Goal: Task Accomplishment & Management: Use online tool/utility

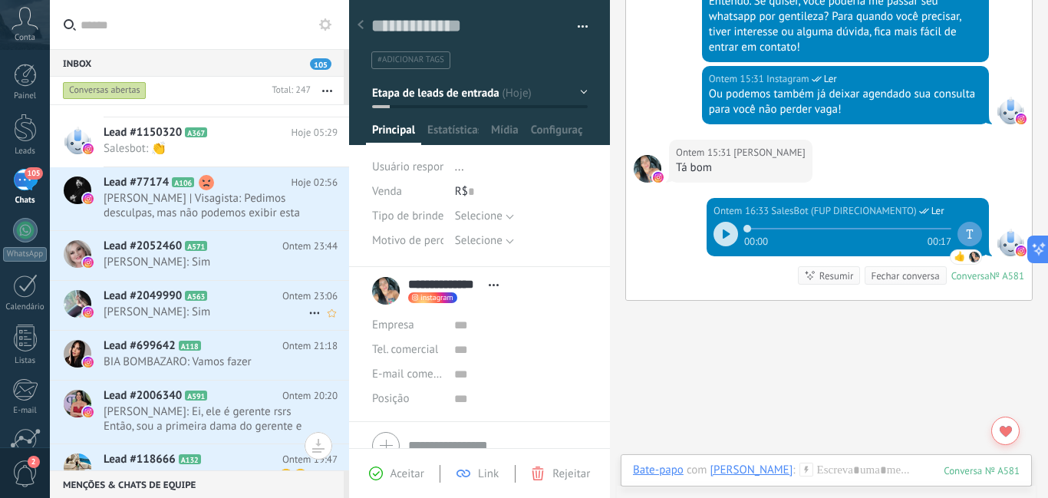
scroll to position [384, 0]
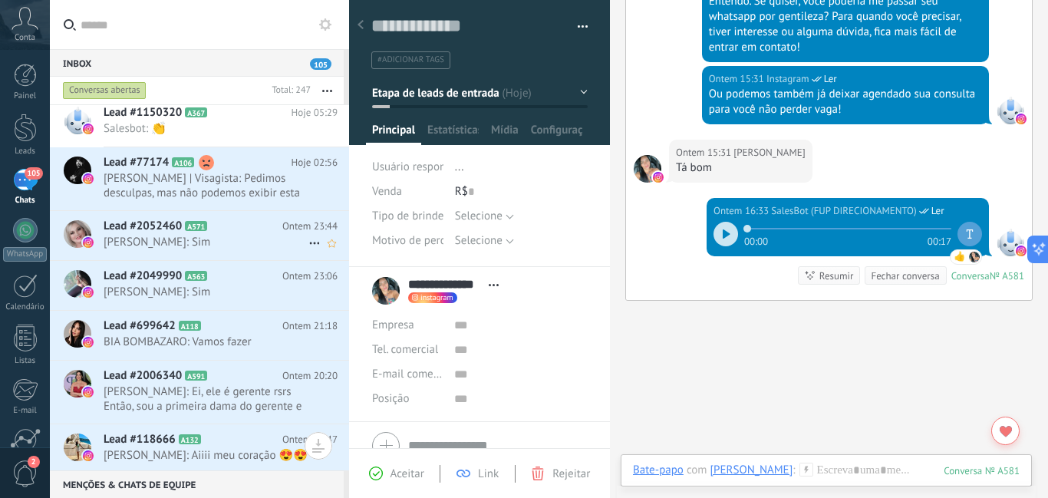
click at [262, 249] on span "[PERSON_NAME]: Sim" at bounding box center [206, 242] width 205 height 15
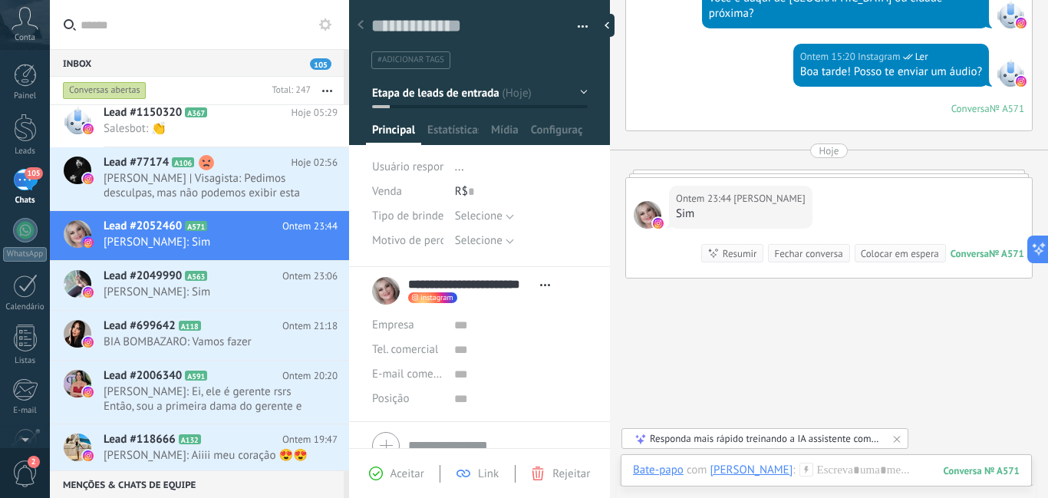
scroll to position [293, 0]
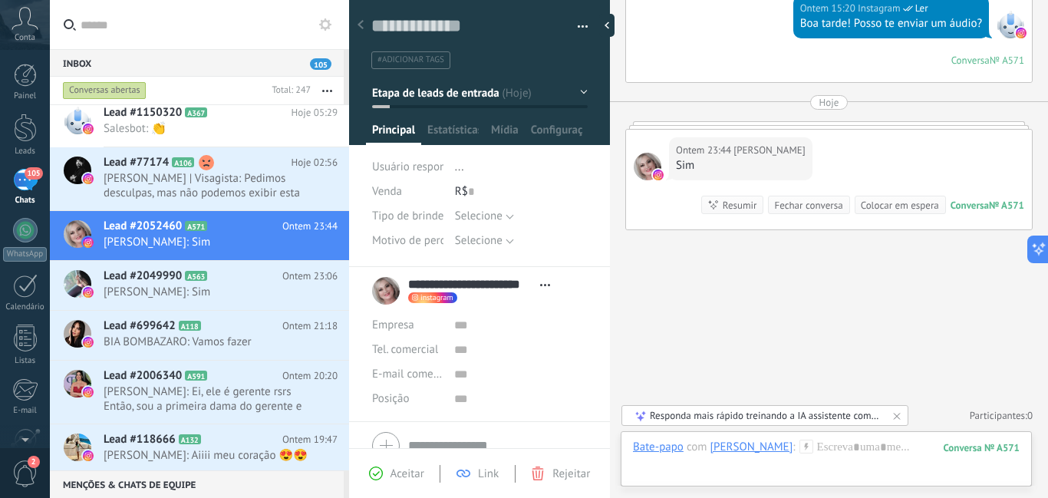
click at [813, 440] on icon at bounding box center [806, 446] width 14 height 14
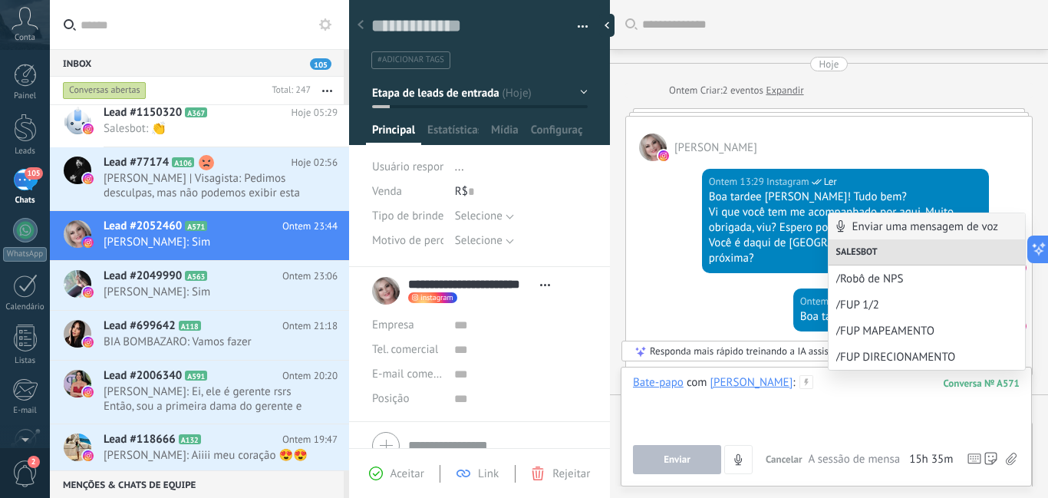
scroll to position [153, 0]
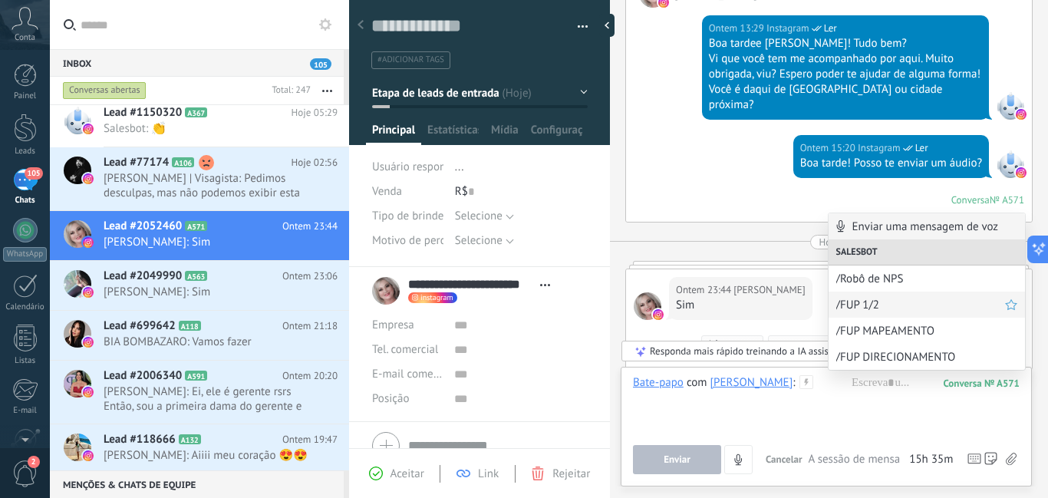
click at [870, 300] on span "/FUP 1/2" at bounding box center [920, 305] width 169 height 15
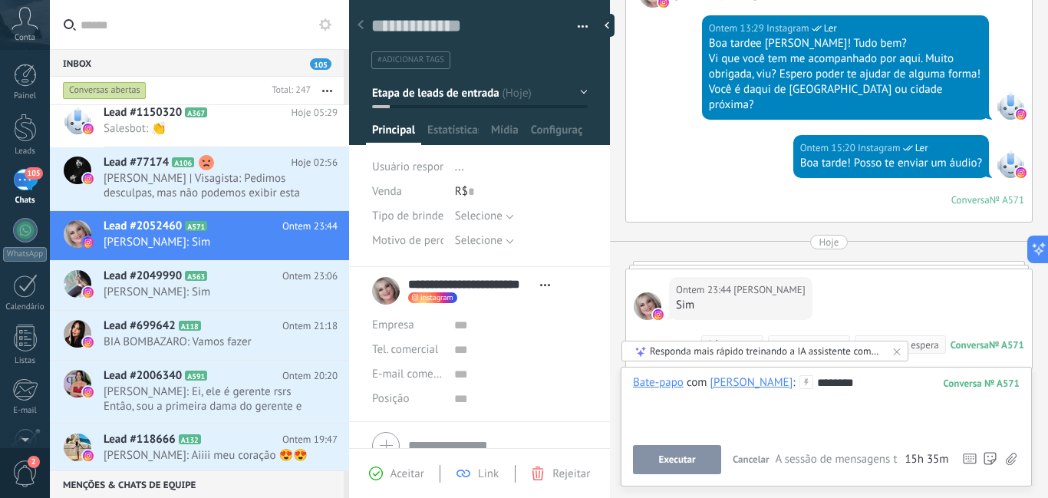
click at [691, 464] on span "Executar" at bounding box center [676, 459] width 37 height 11
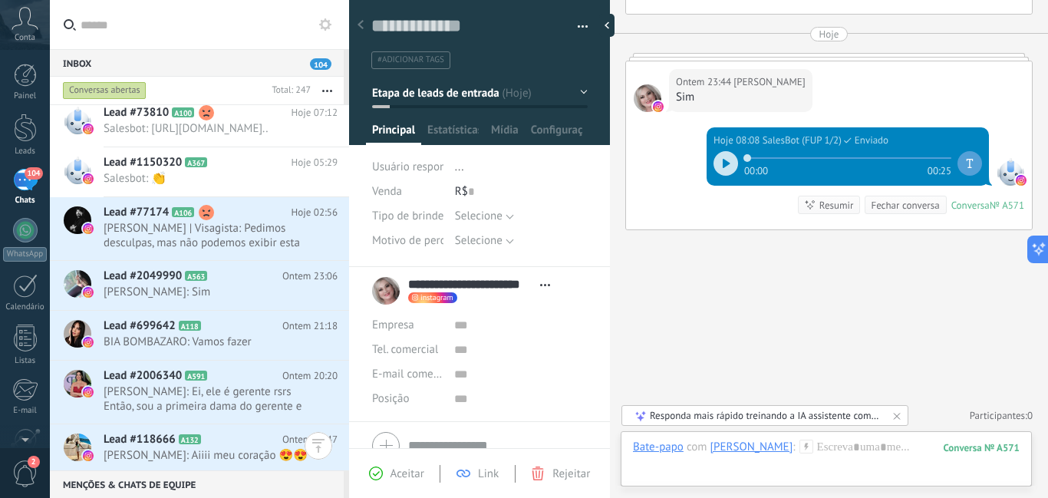
scroll to position [370, 0]
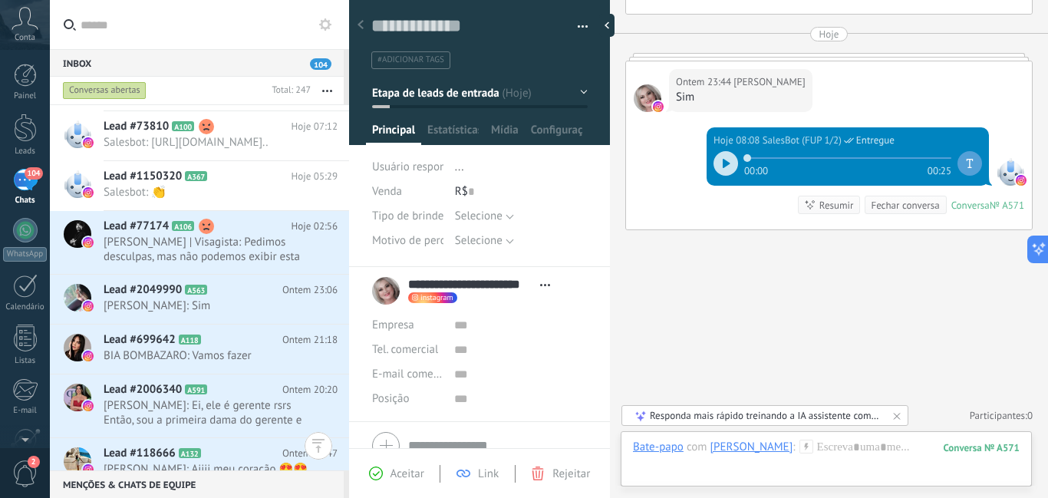
click at [722, 164] on icon at bounding box center [726, 163] width 8 height 9
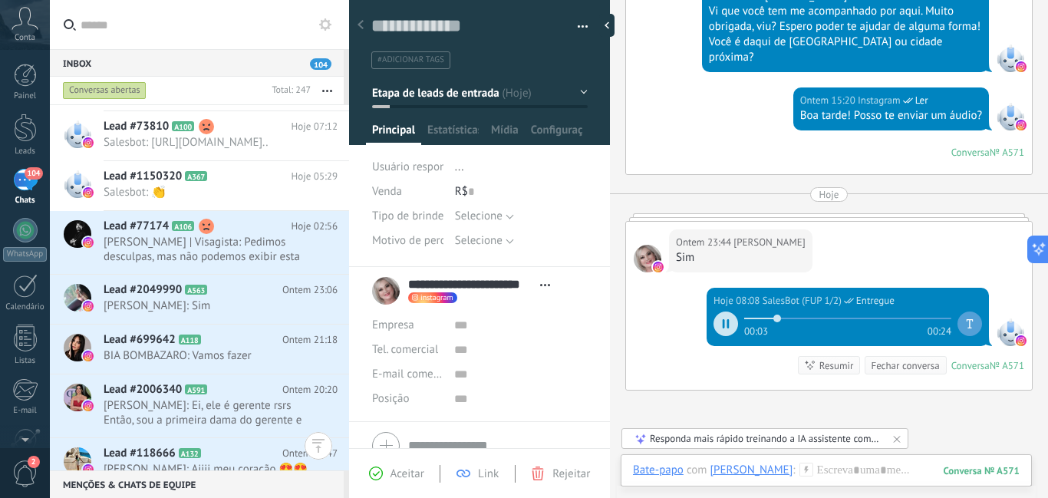
scroll to position [208, 0]
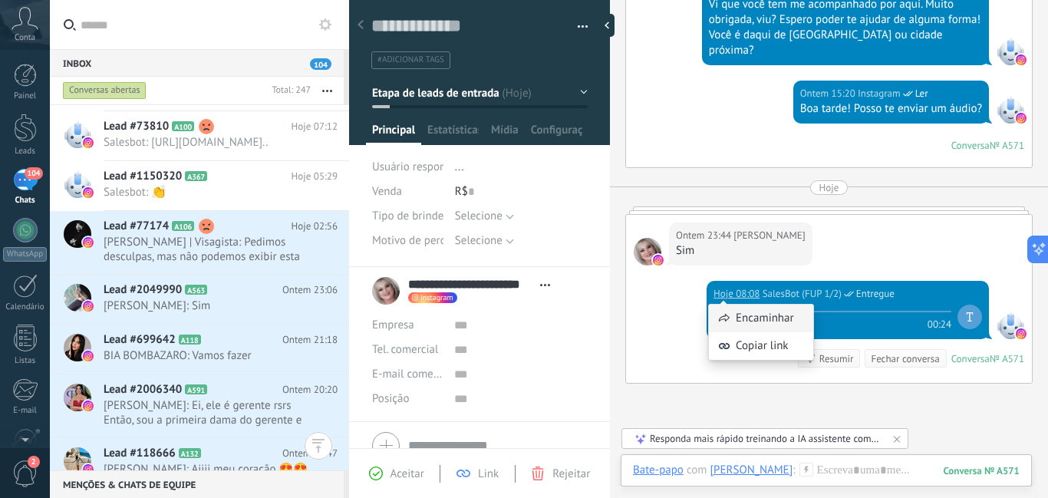
click at [724, 310] on div "Encaminhar" at bounding box center [761, 318] width 104 height 28
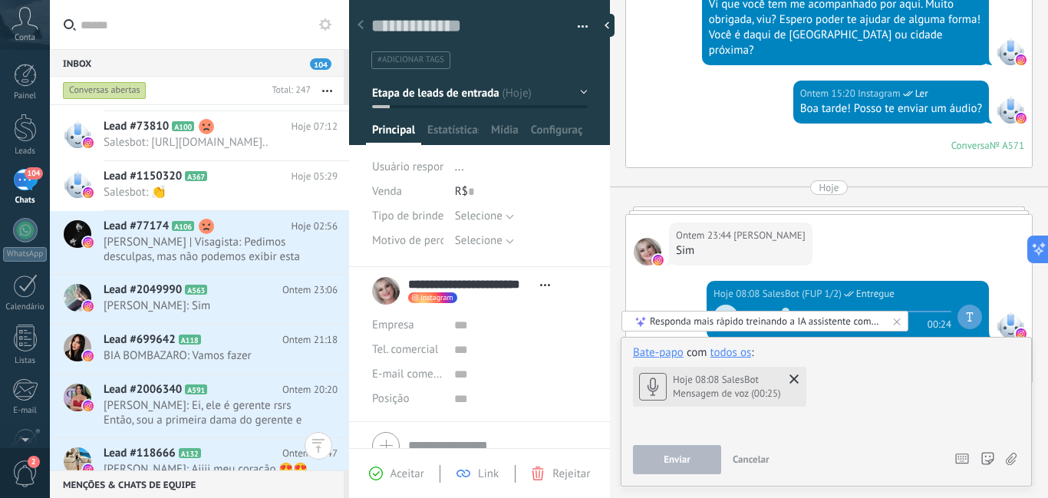
scroll to position [361, 0]
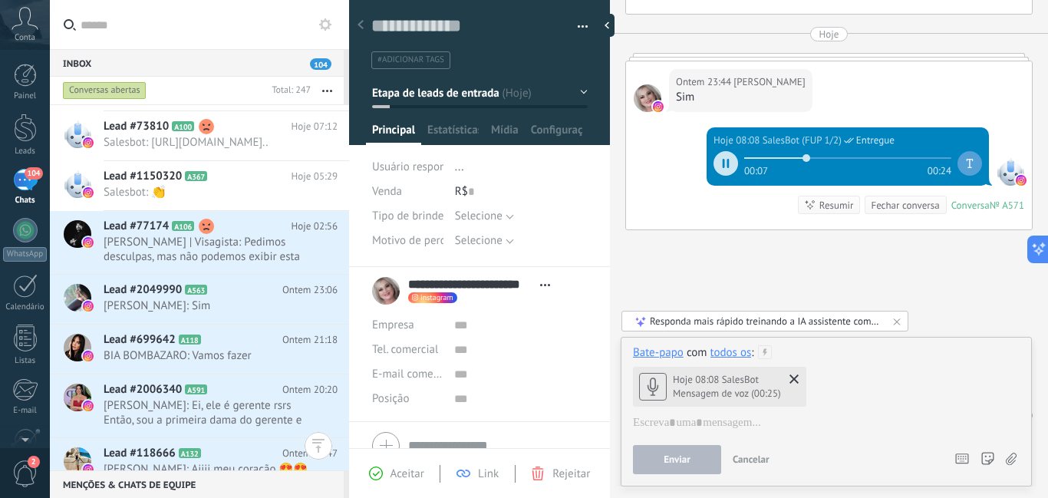
click at [722, 161] on icon at bounding box center [723, 163] width 2 height 9
click at [235, 313] on span "[PERSON_NAME]: Sim" at bounding box center [206, 305] width 205 height 15
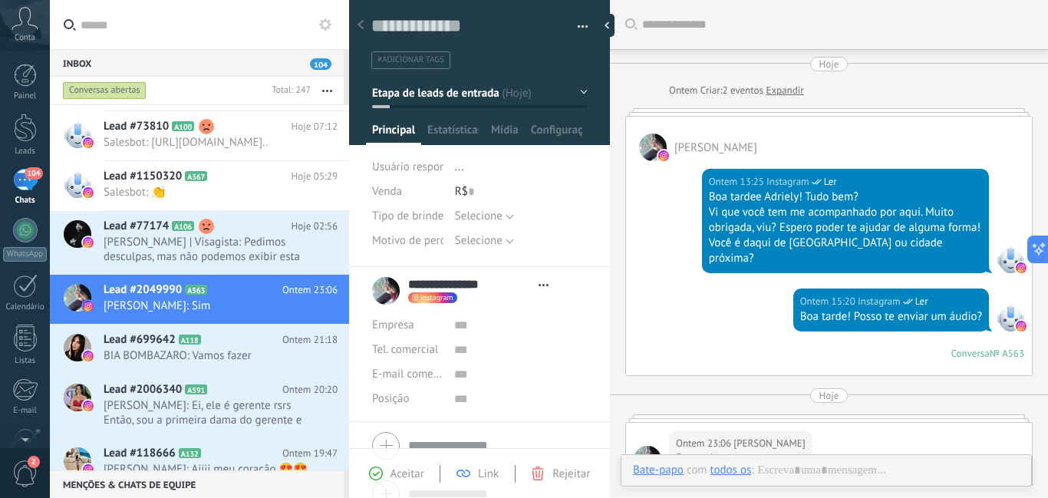
type textarea "**********"
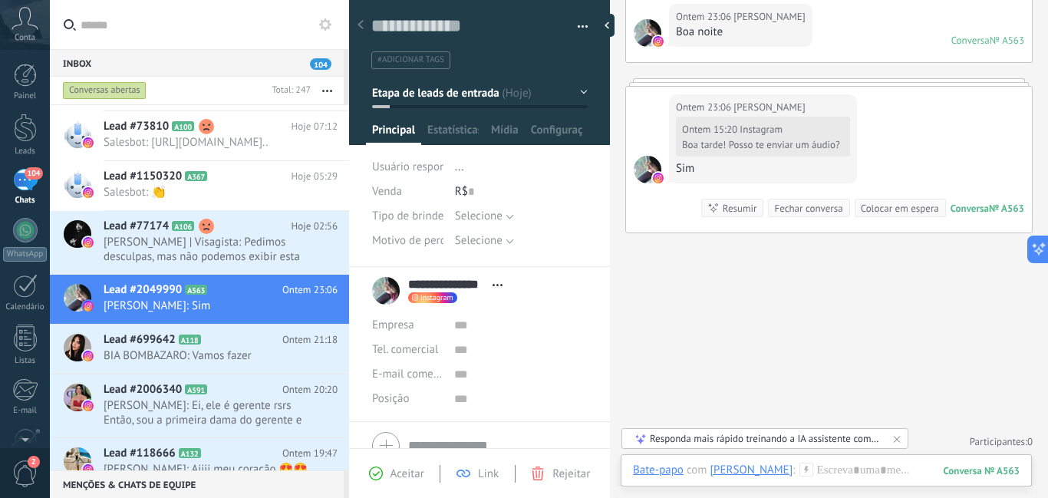
scroll to position [429, 0]
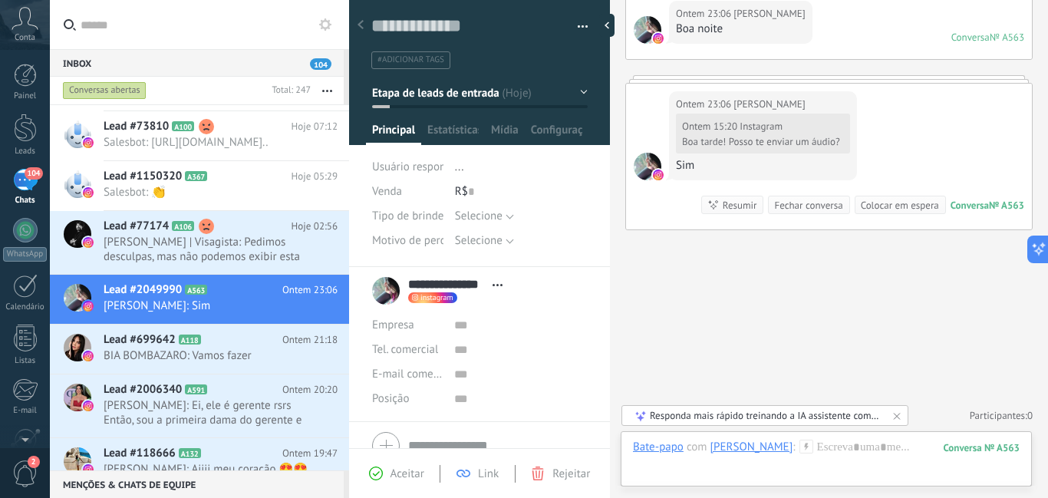
click at [799, 449] on use at bounding box center [805, 445] width 13 height 13
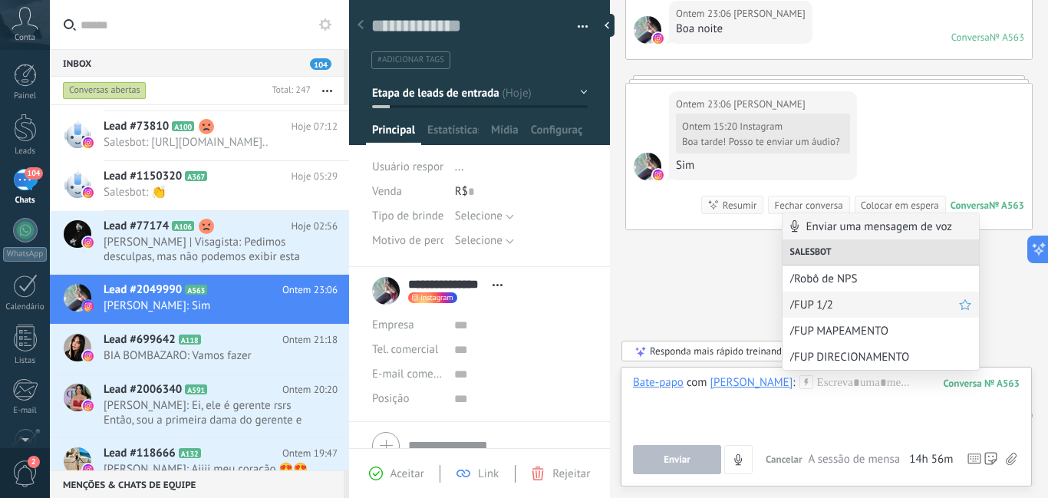
click at [827, 304] on span "/FUP 1/2" at bounding box center [874, 305] width 169 height 15
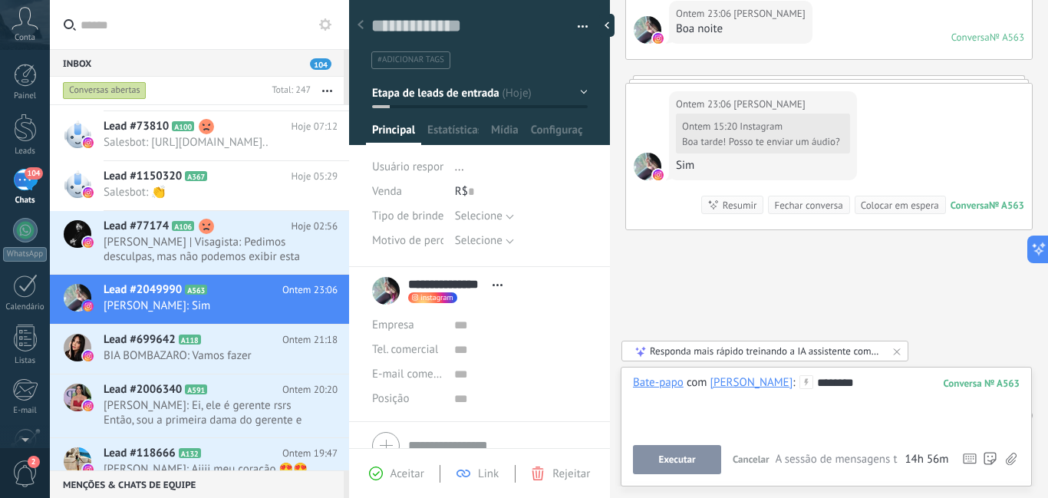
click at [680, 449] on button "Executar" at bounding box center [677, 459] width 88 height 29
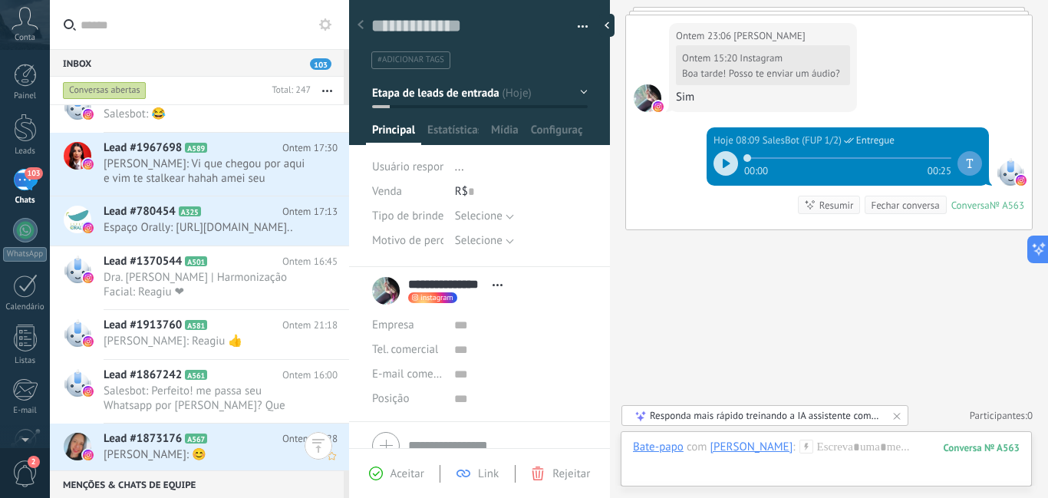
scroll to position [893, 0]
